Goal: Task Accomplishment & Management: Manage account settings

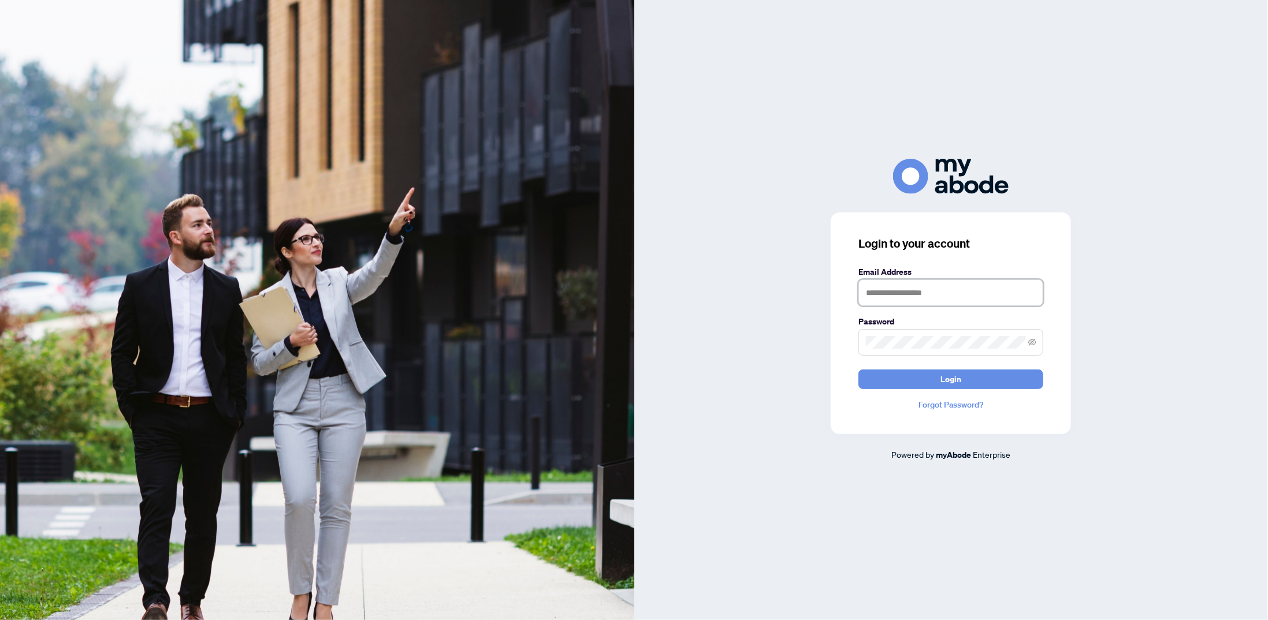
click at [914, 295] on input "text" at bounding box center [950, 292] width 185 height 27
drag, startPoint x: 914, startPoint y: 295, endPoint x: 915, endPoint y: 303, distance: 7.5
click at [914, 295] on input "text" at bounding box center [950, 292] width 185 height 27
type input "**********"
click at [916, 329] on div "Password" at bounding box center [950, 335] width 185 height 40
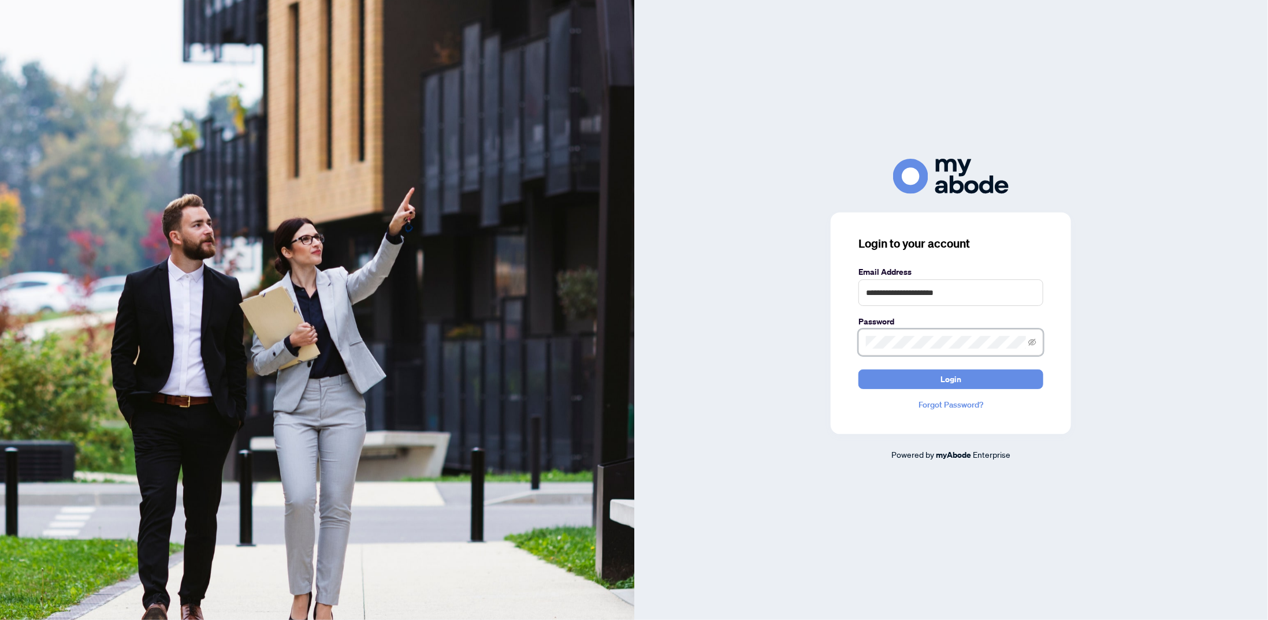
click at [858, 370] on button "Login" at bounding box center [950, 380] width 185 height 20
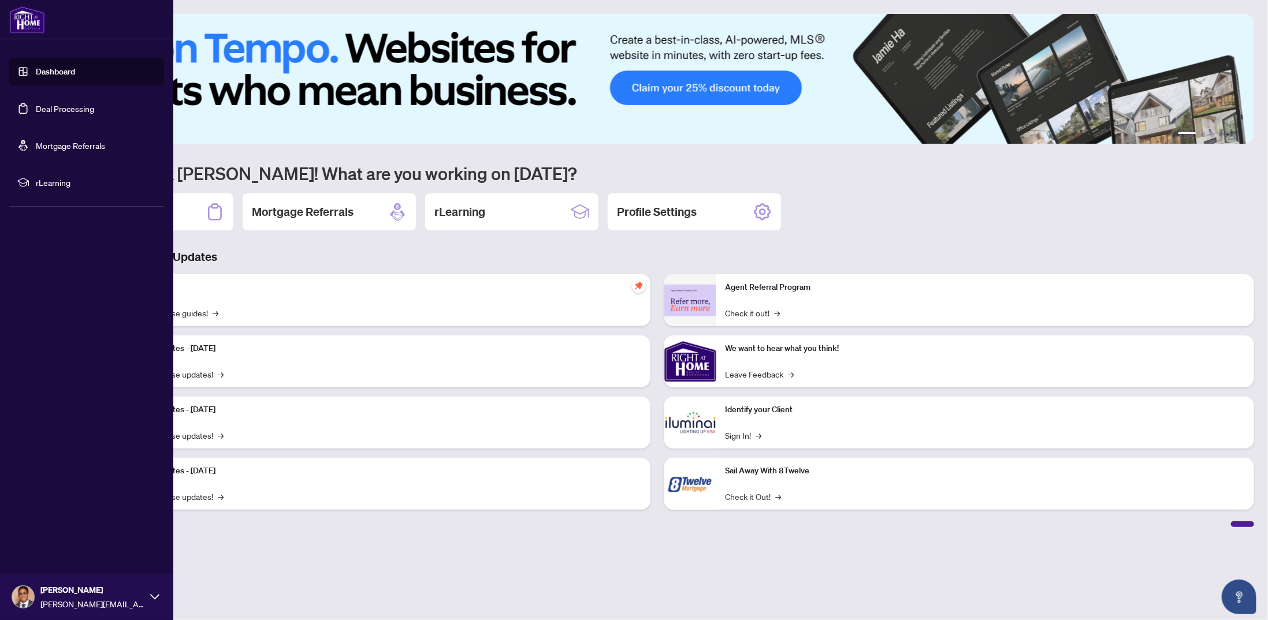
click at [58, 74] on link "Dashboard" at bounding box center [55, 71] width 39 height 10
drag, startPoint x: 66, startPoint y: 123, endPoint x: 68, endPoint y: 107, distance: 16.3
click at [67, 118] on ul "Dashboard Deal Processing Mortgage Referrals rLearning" at bounding box center [86, 127] width 155 height 139
click at [68, 107] on link "Deal Processing" at bounding box center [65, 108] width 58 height 10
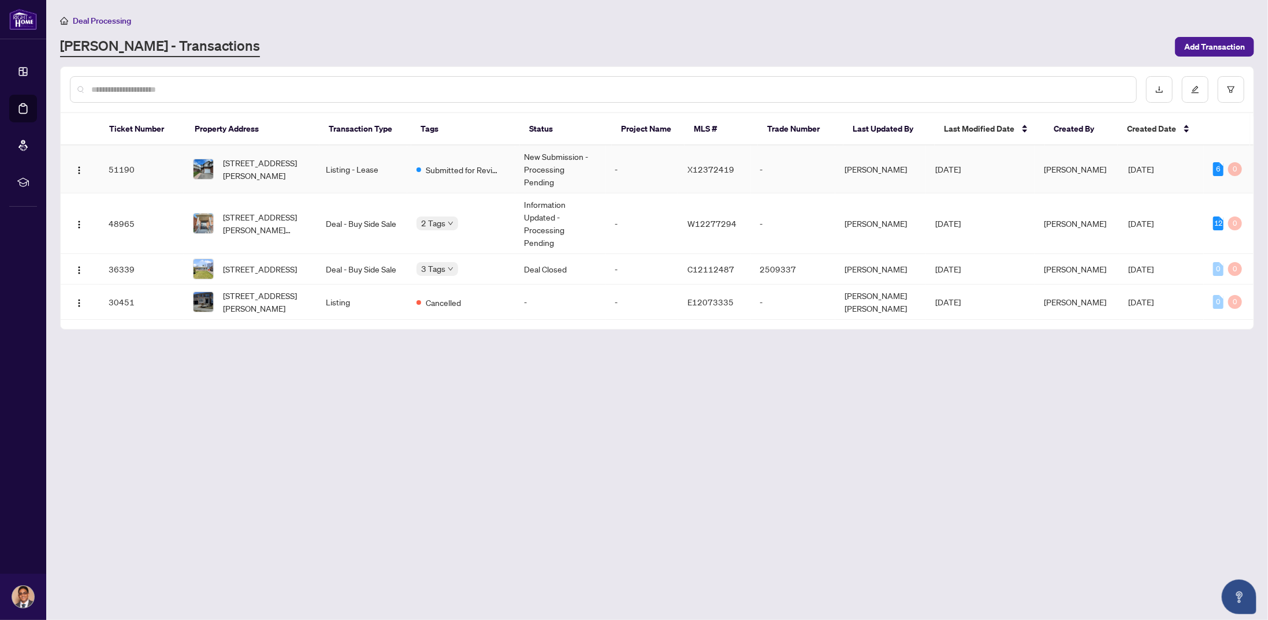
click at [582, 162] on td "New Submission - Processing Pending" at bounding box center [560, 170] width 91 height 48
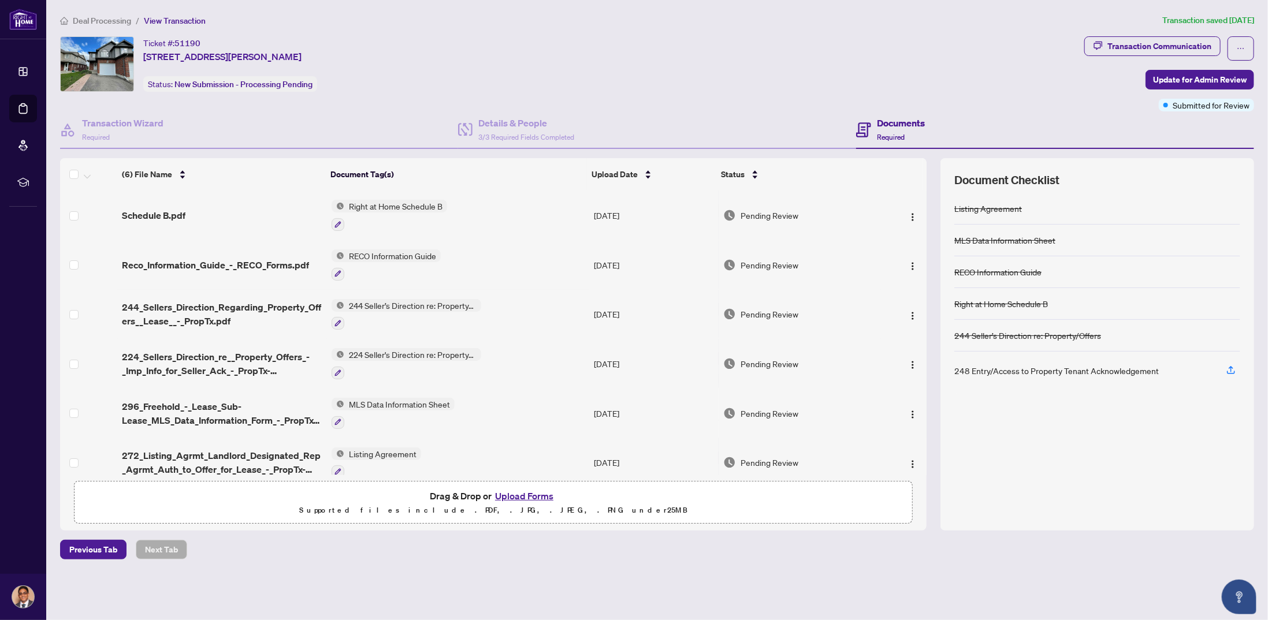
click at [99, 24] on span "Deal Processing" at bounding box center [102, 21] width 58 height 10
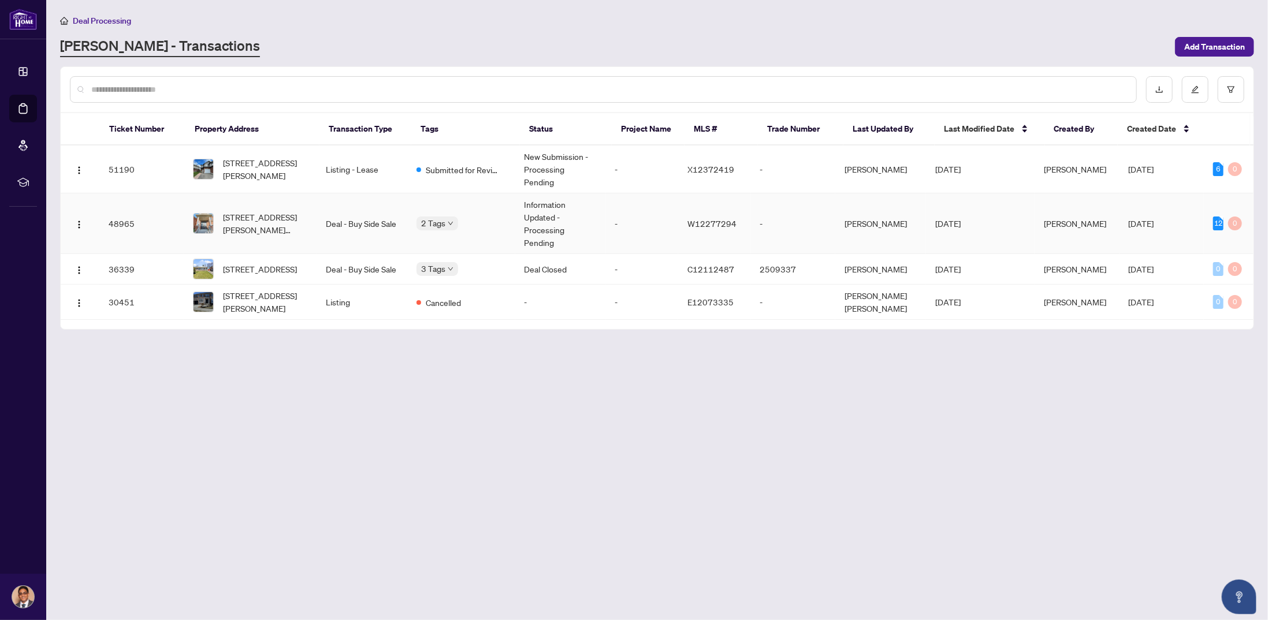
click at [587, 197] on td "Information Updated - Processing Pending" at bounding box center [560, 223] width 91 height 61
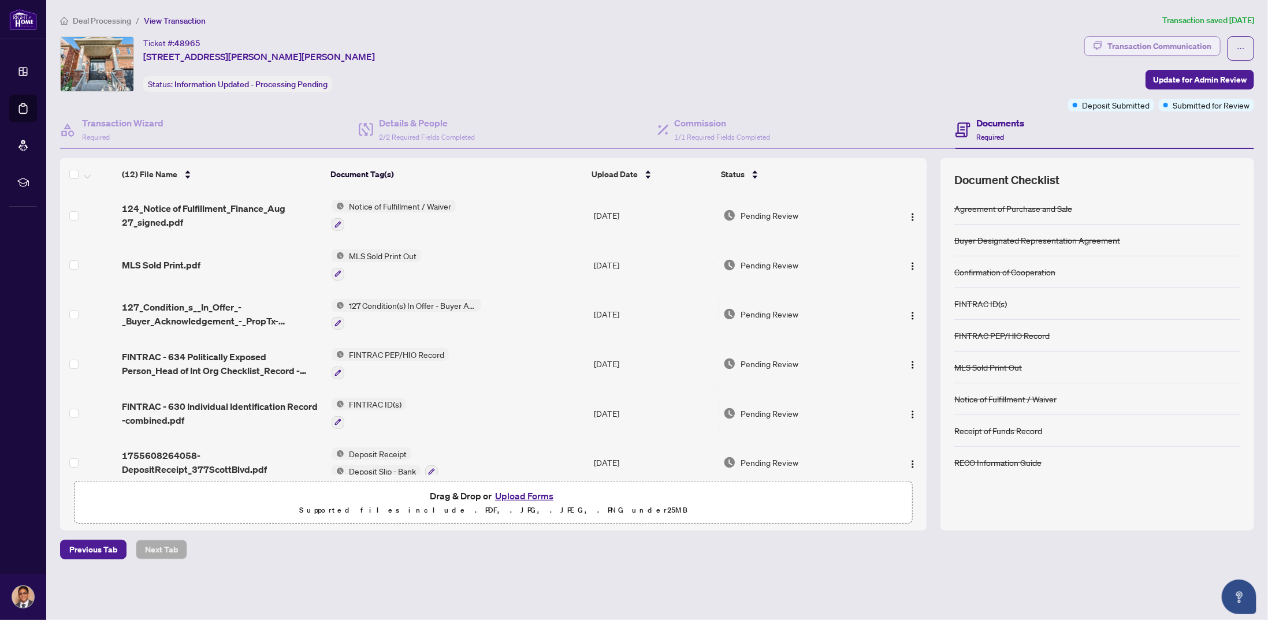
click at [1173, 42] on div "Transaction Communication" at bounding box center [1159, 46] width 104 height 18
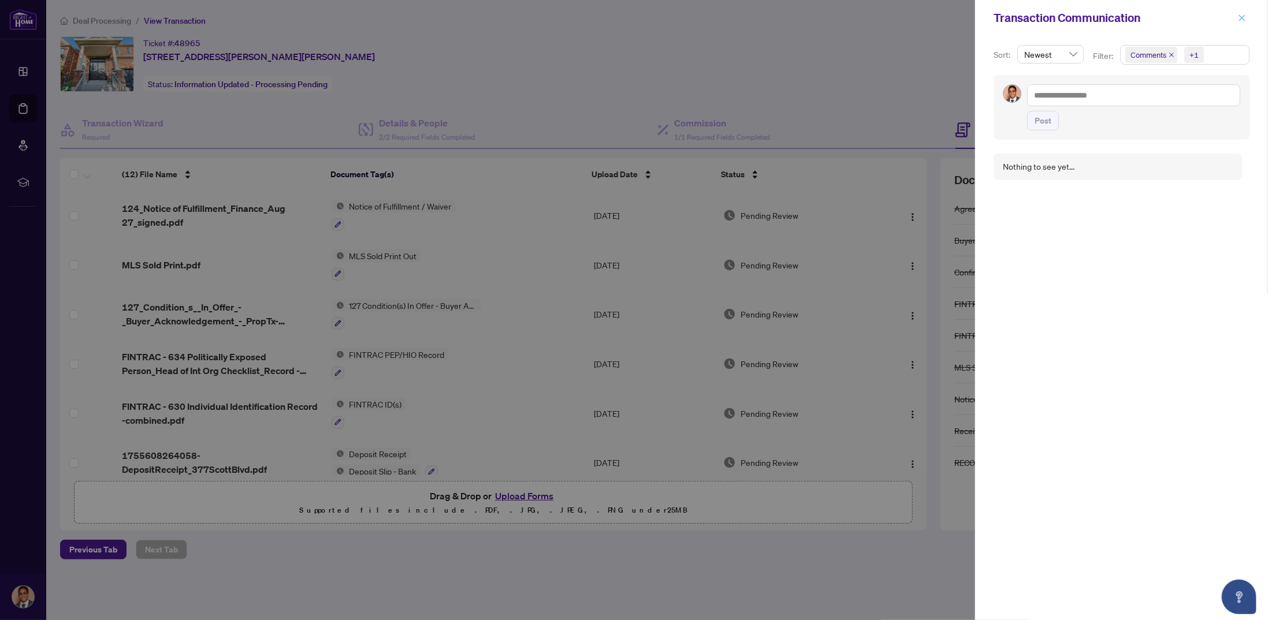
click at [1239, 17] on icon "close" at bounding box center [1242, 18] width 8 height 8
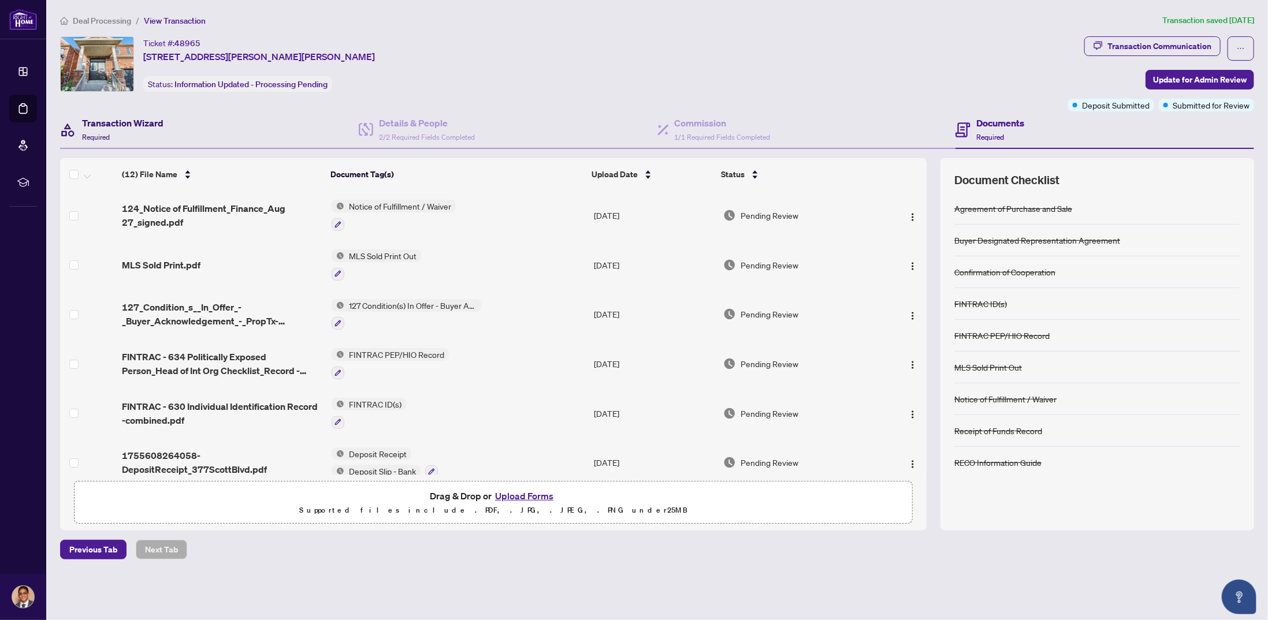
click at [119, 128] on h4 "Transaction Wizard" at bounding box center [122, 123] width 81 height 14
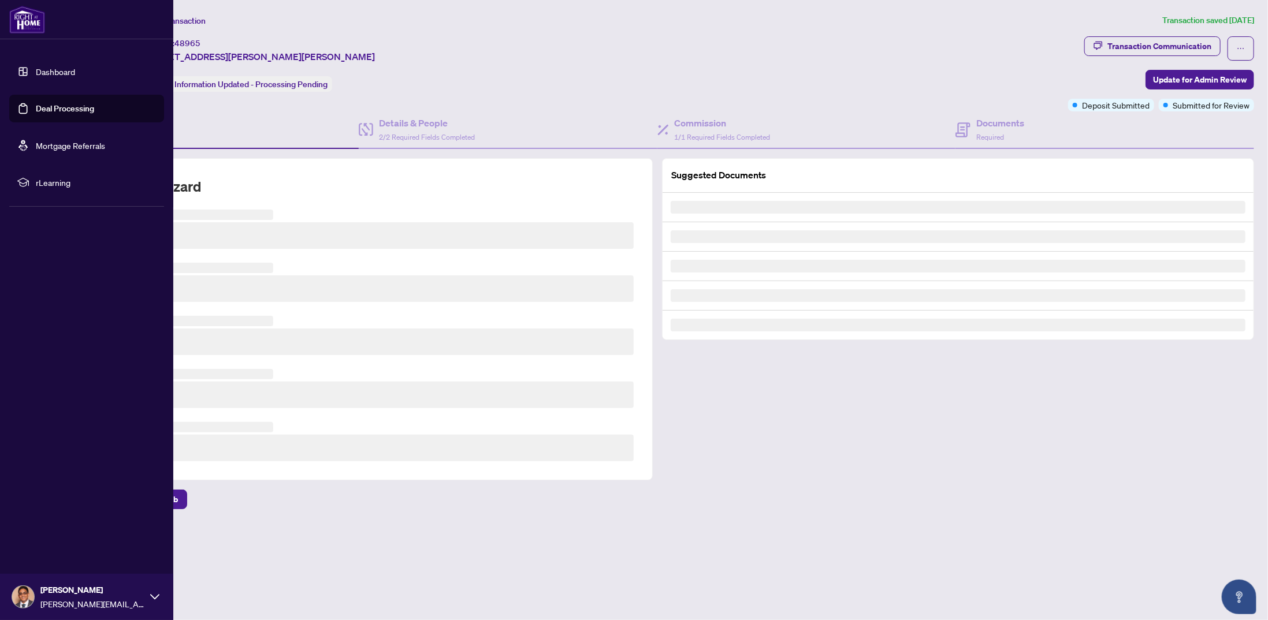
click at [54, 66] on link "Dashboard" at bounding box center [55, 71] width 39 height 10
